Goal: Information Seeking & Learning: Check status

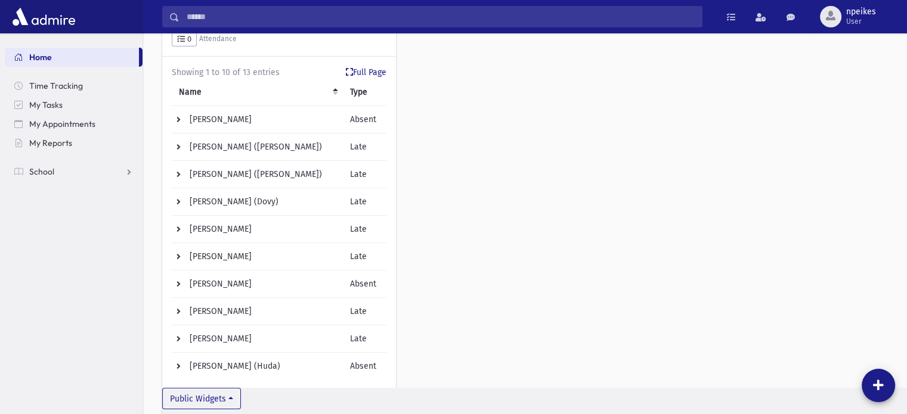
scroll to position [179, 0]
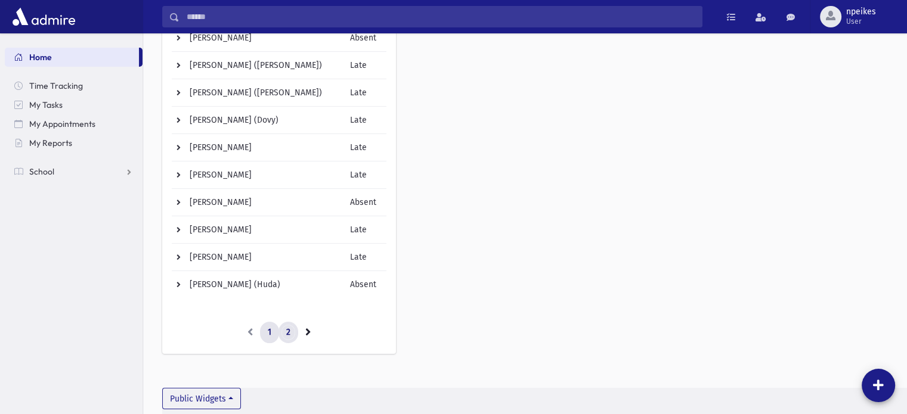
click at [291, 335] on link "2" at bounding box center [288, 332] width 20 height 21
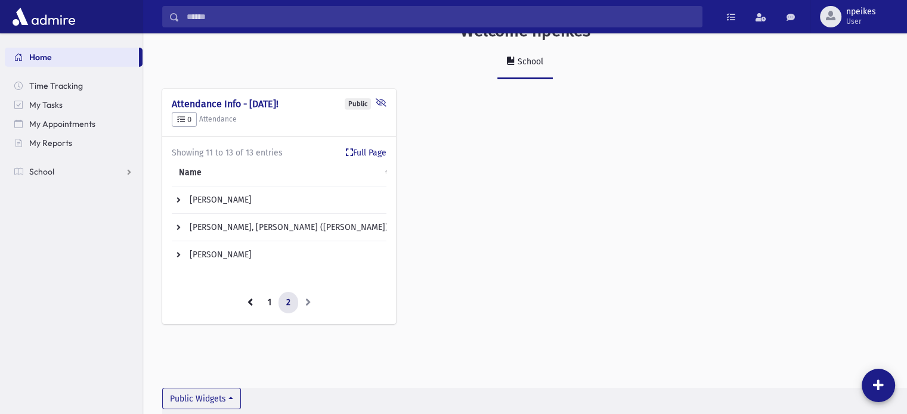
scroll to position [26, 0]
click at [198, 253] on td "[PERSON_NAME]" at bounding box center [284, 255] width 224 height 27
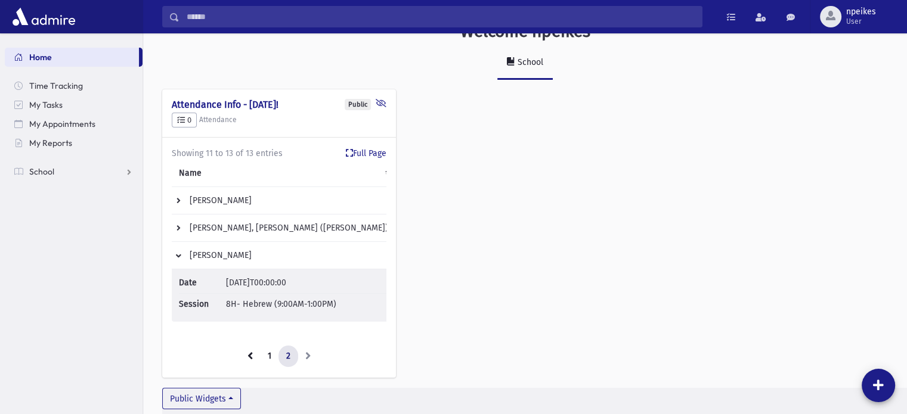
click at [198, 253] on td "[PERSON_NAME]" at bounding box center [284, 255] width 224 height 27
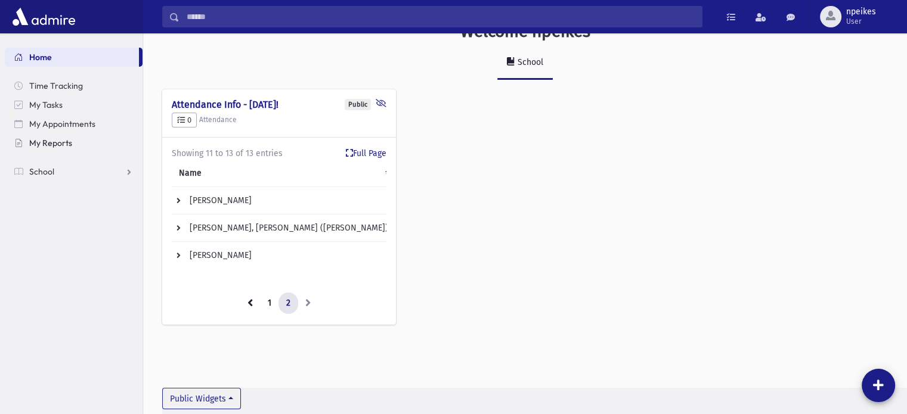
click at [66, 141] on span "My Reports" at bounding box center [50, 143] width 43 height 11
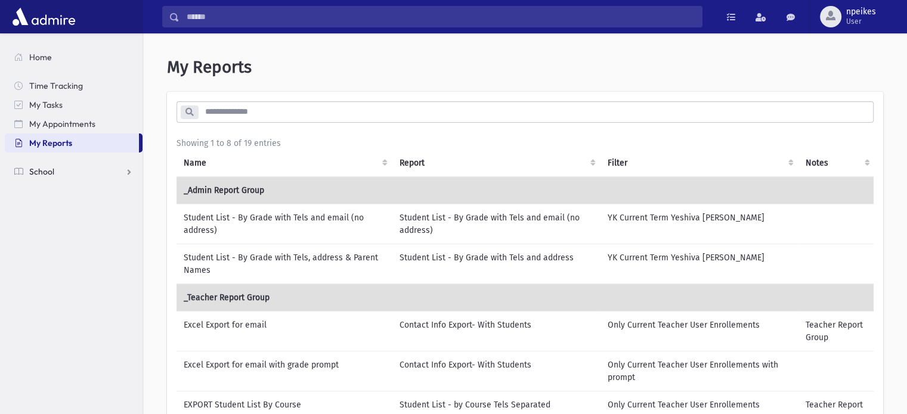
click at [125, 173] on link "School" at bounding box center [74, 171] width 138 height 19
click at [57, 191] on span "Students" at bounding box center [52, 190] width 33 height 11
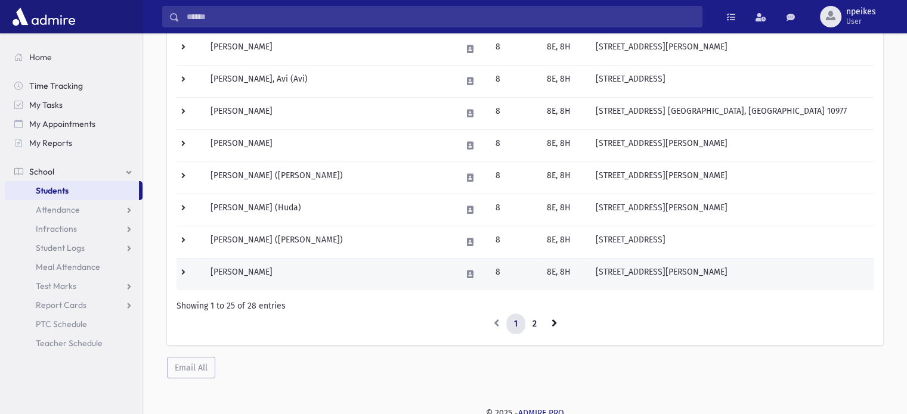
scroll to position [723, 0]
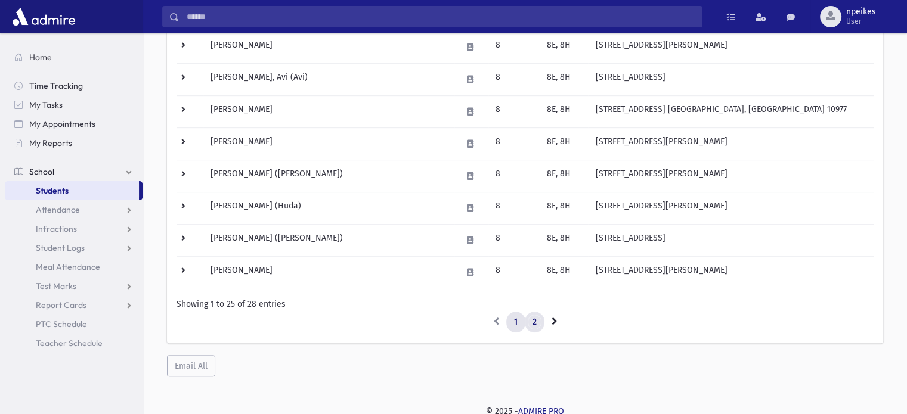
click at [539, 319] on link "2" at bounding box center [535, 322] width 20 height 21
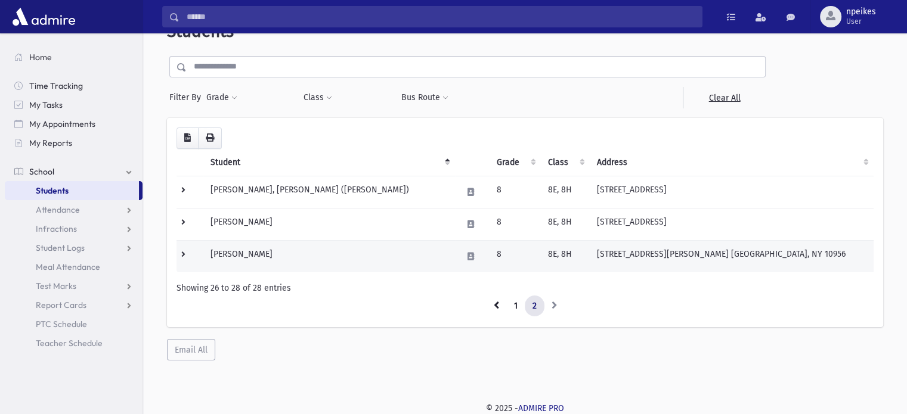
click at [267, 253] on td "Vinagray, Avraham" at bounding box center [329, 256] width 252 height 32
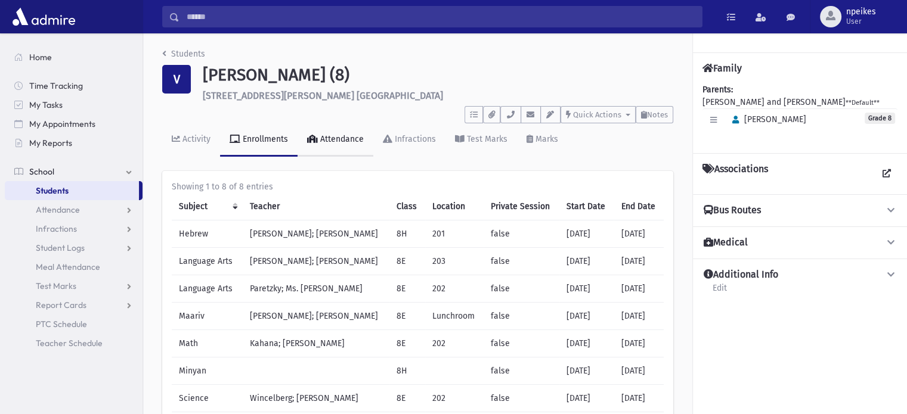
click at [334, 146] on link "Attendance" at bounding box center [335, 139] width 76 height 33
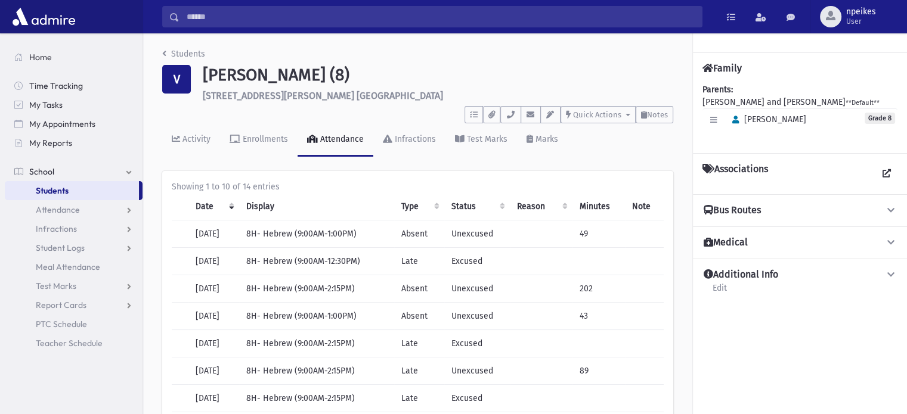
click at [426, 204] on th "Type" at bounding box center [419, 206] width 50 height 27
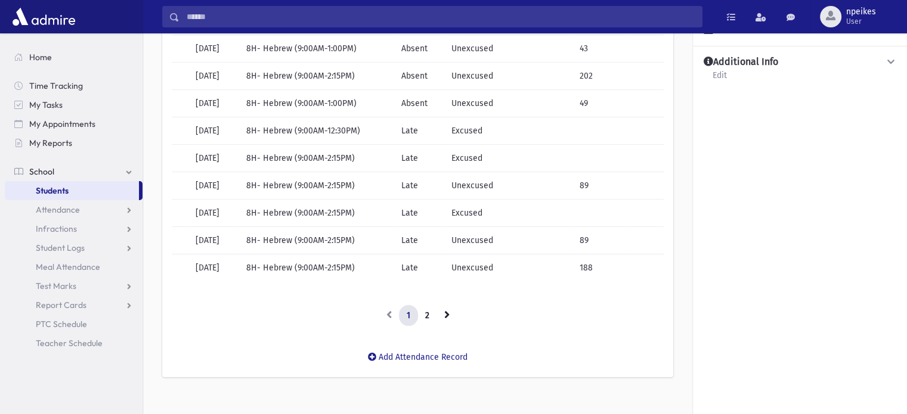
scroll to position [227, 0]
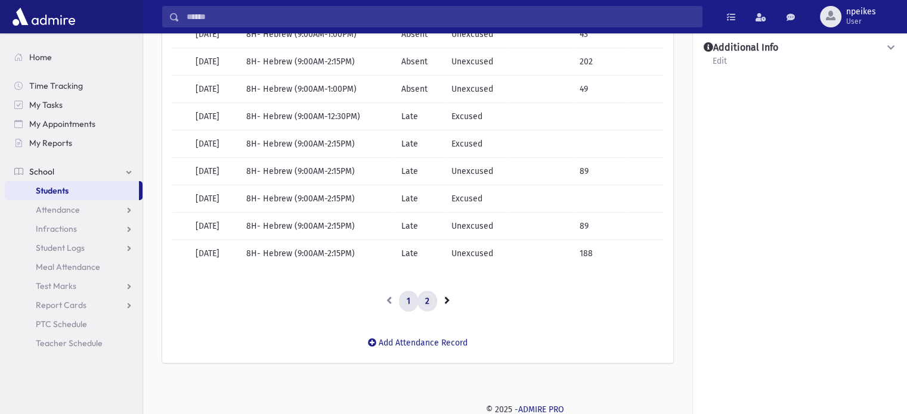
click at [427, 305] on link "2" at bounding box center [427, 301] width 20 height 21
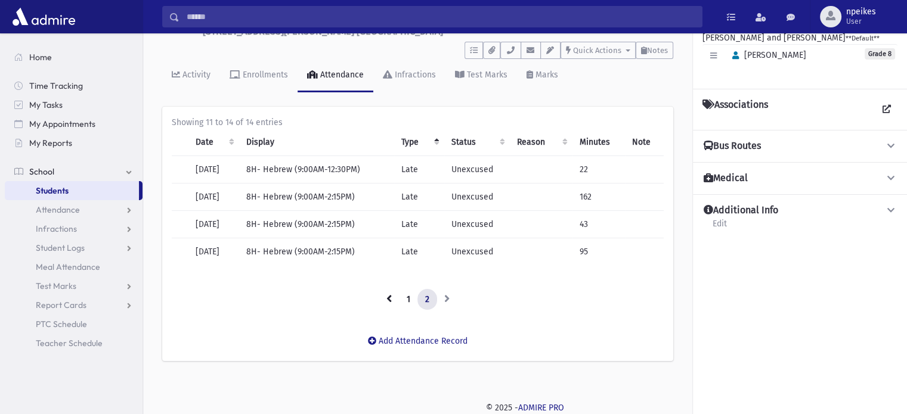
scroll to position [64, 0]
